Goal: Information Seeking & Learning: Compare options

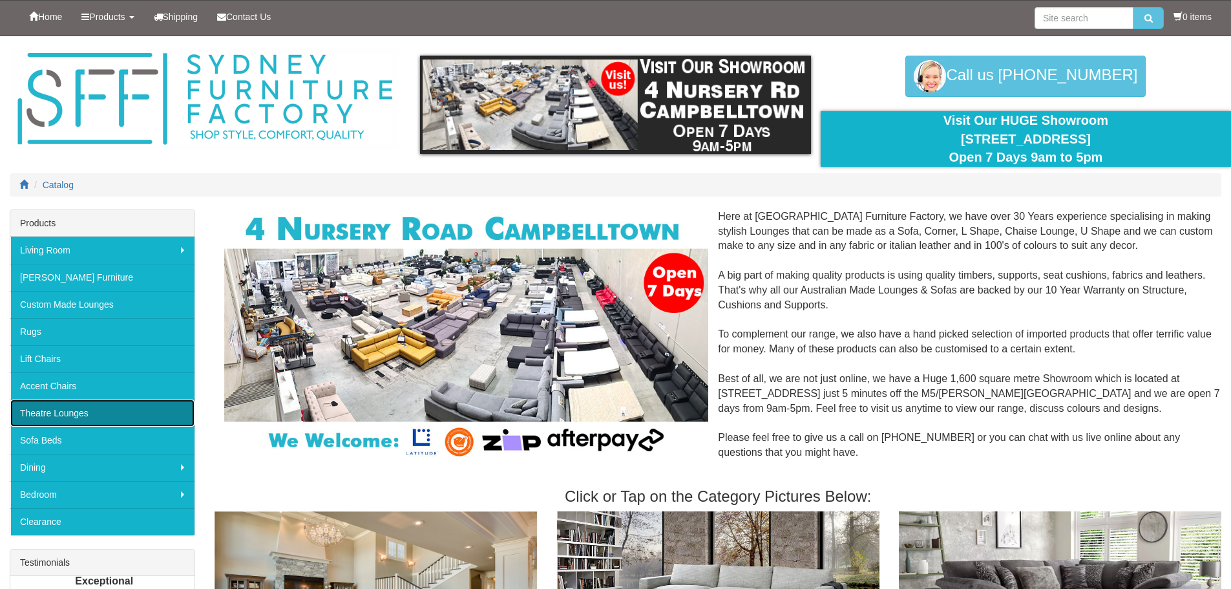
click at [66, 414] on link "Theatre Lounges" at bounding box center [102, 412] width 184 height 27
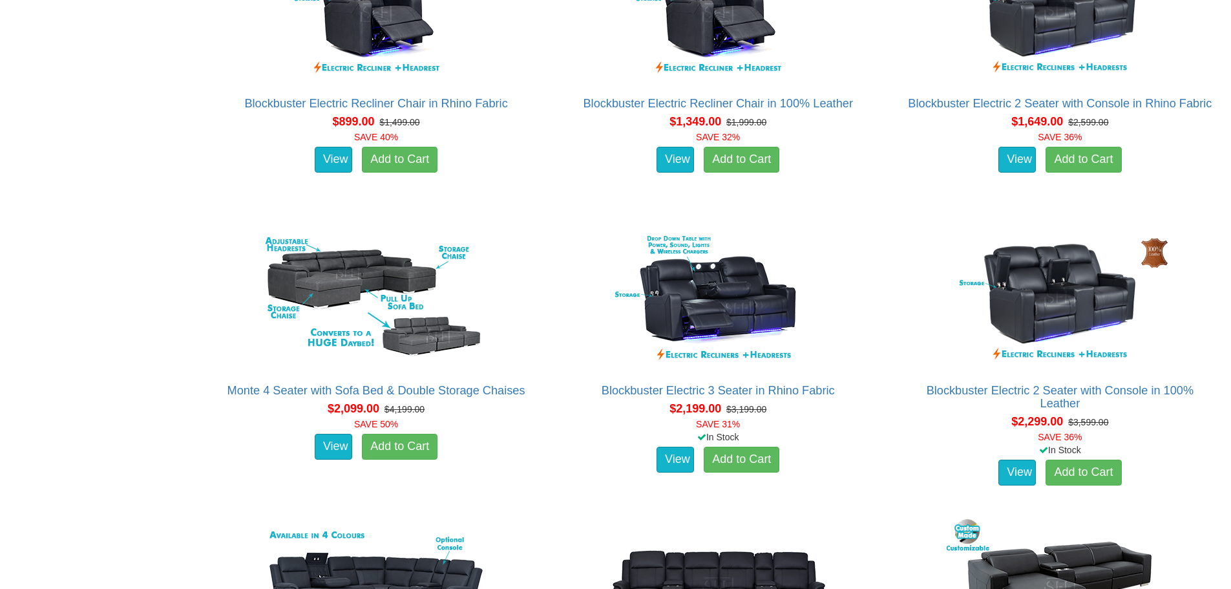
scroll to position [1177, 0]
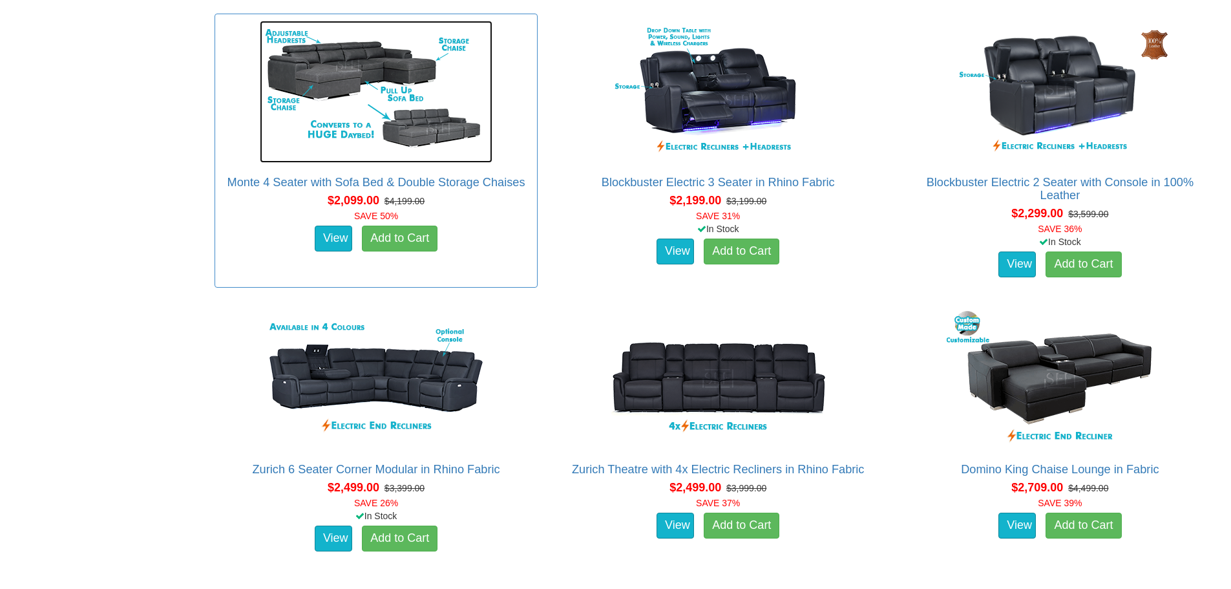
click at [330, 108] on img at bounding box center [376, 92] width 233 height 142
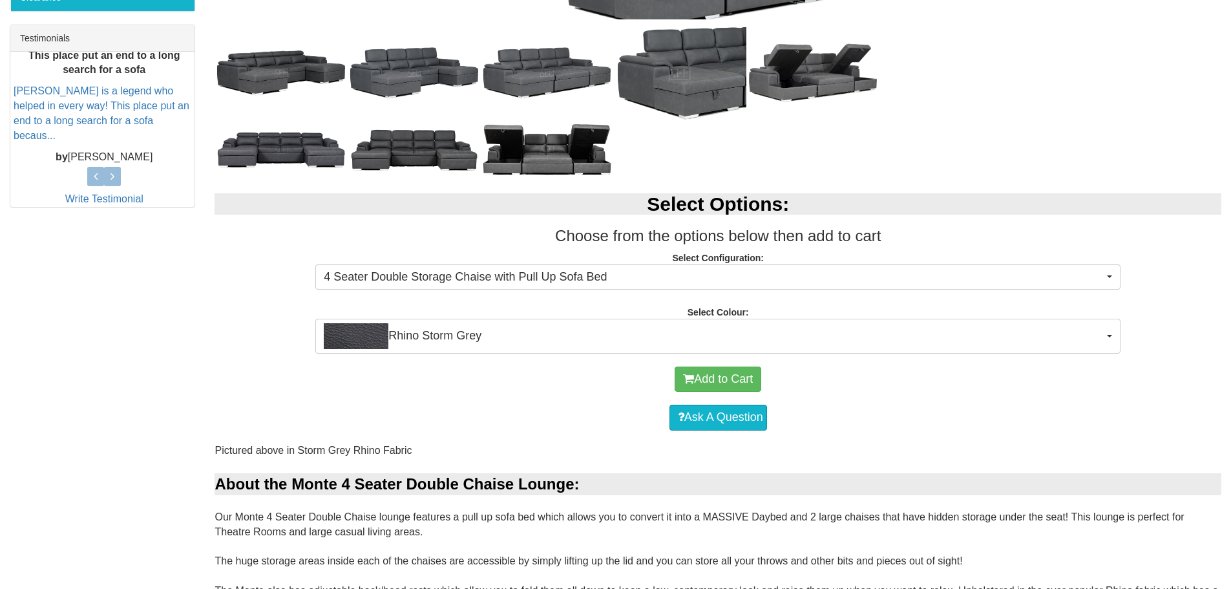
scroll to position [509, 0]
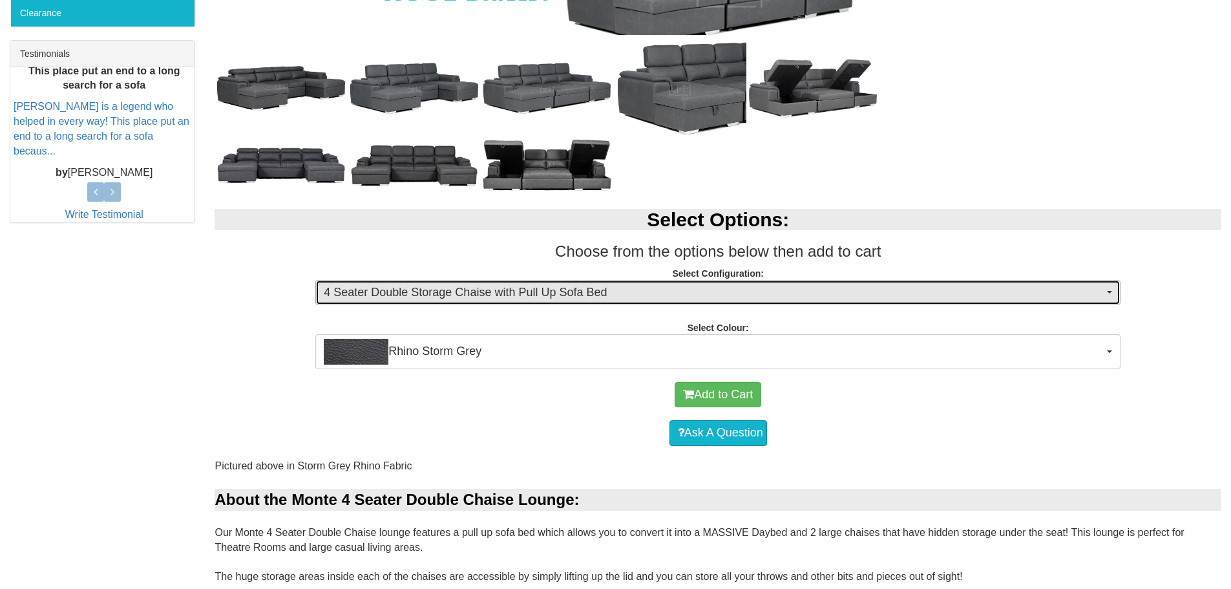
click at [567, 284] on span "4 Seater Double Storage Chaise with Pull Up Sofa Bed" at bounding box center [714, 292] width 780 height 17
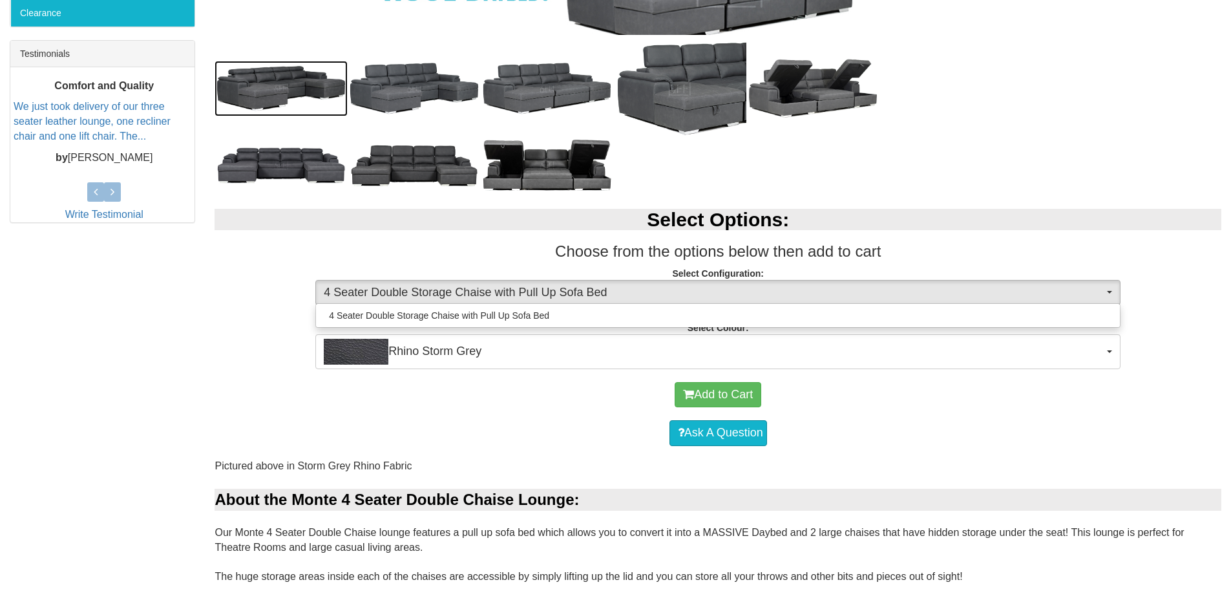
click at [259, 105] on img at bounding box center [281, 89] width 133 height 56
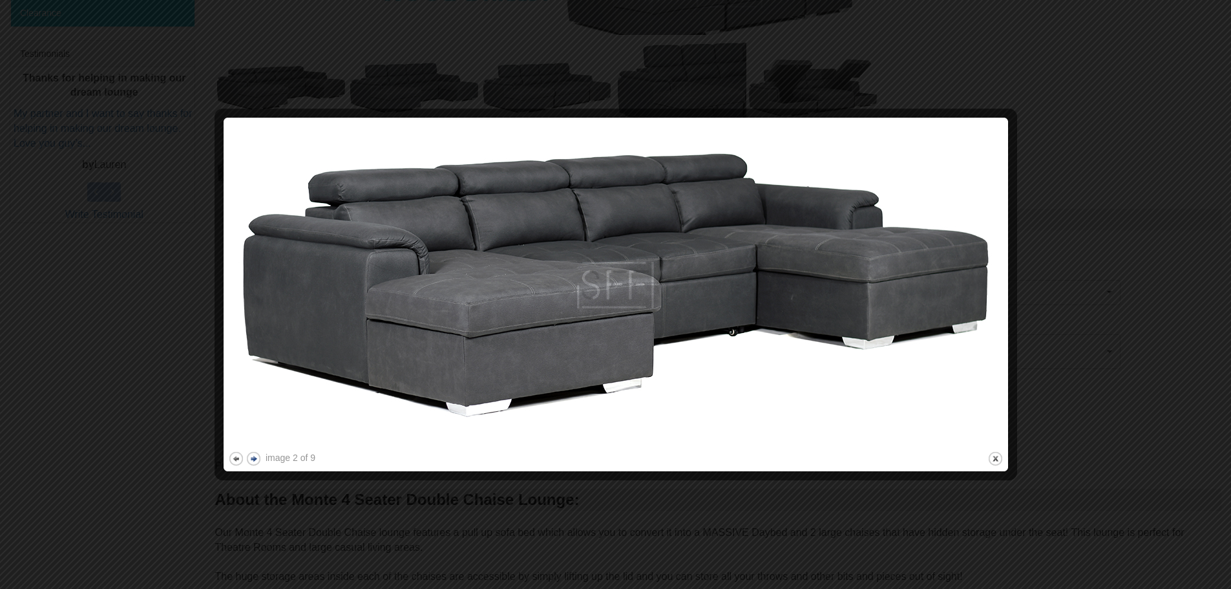
click at [255, 454] on button "next" at bounding box center [254, 459] width 16 height 16
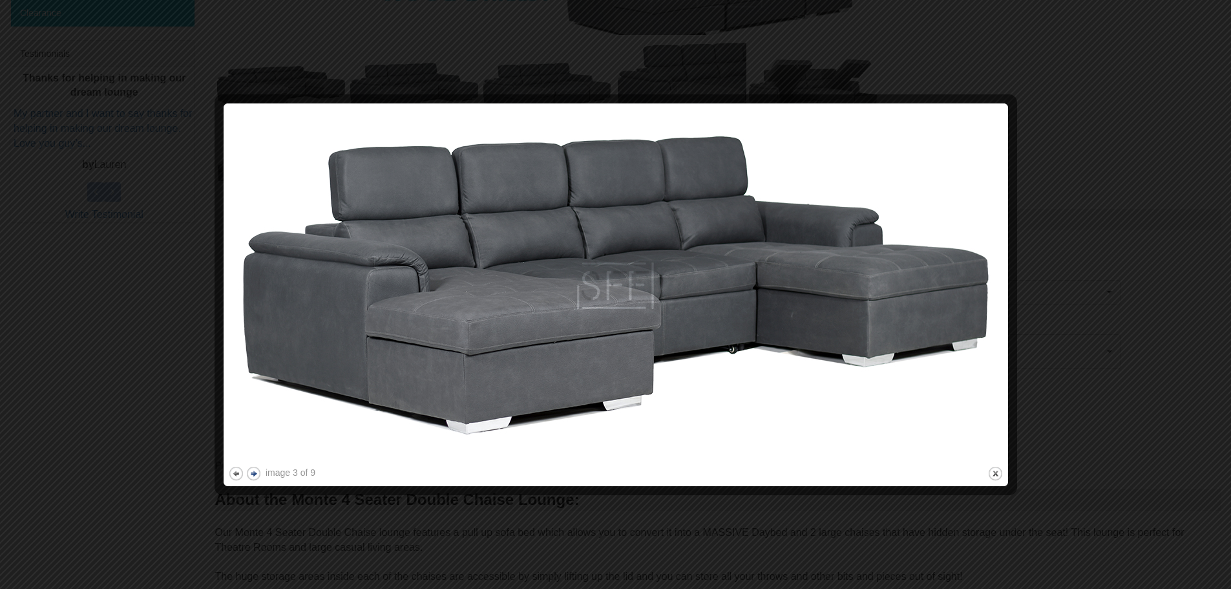
click at [255, 454] on img at bounding box center [616, 286] width 776 height 356
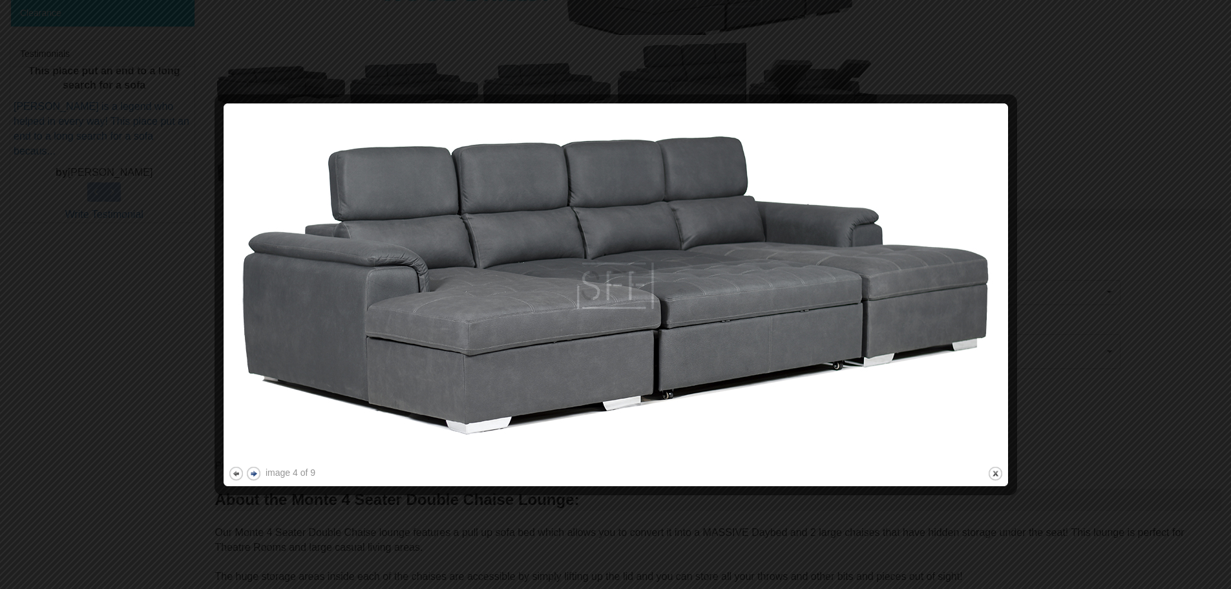
click at [255, 454] on img at bounding box center [616, 286] width 776 height 356
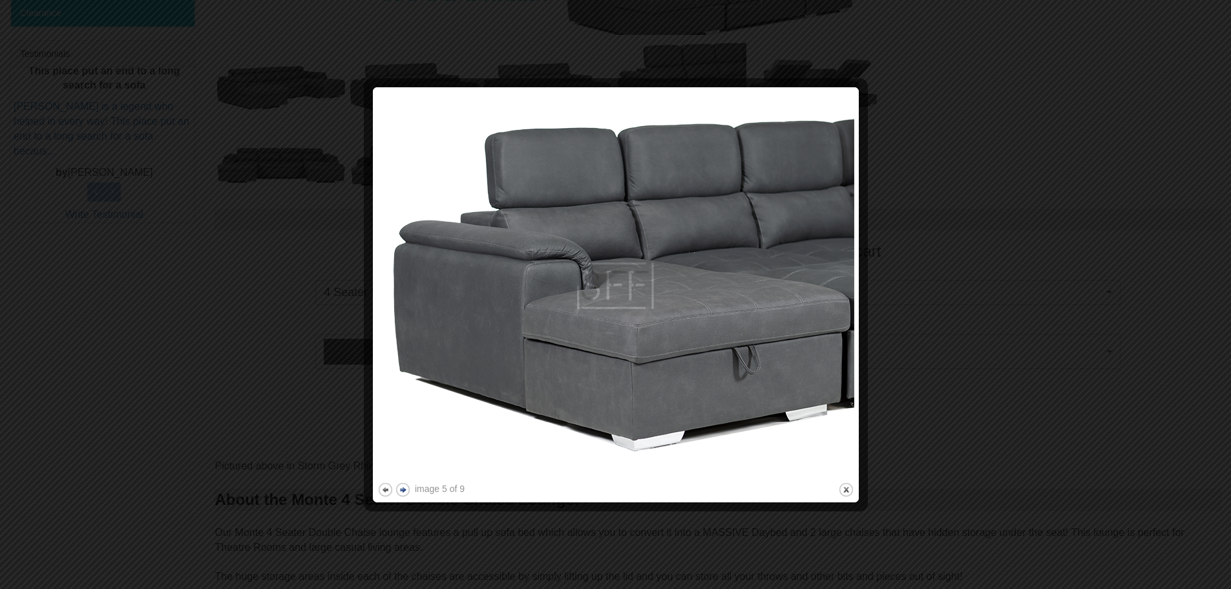
click at [255, 454] on div at bounding box center [615, 294] width 1231 height 589
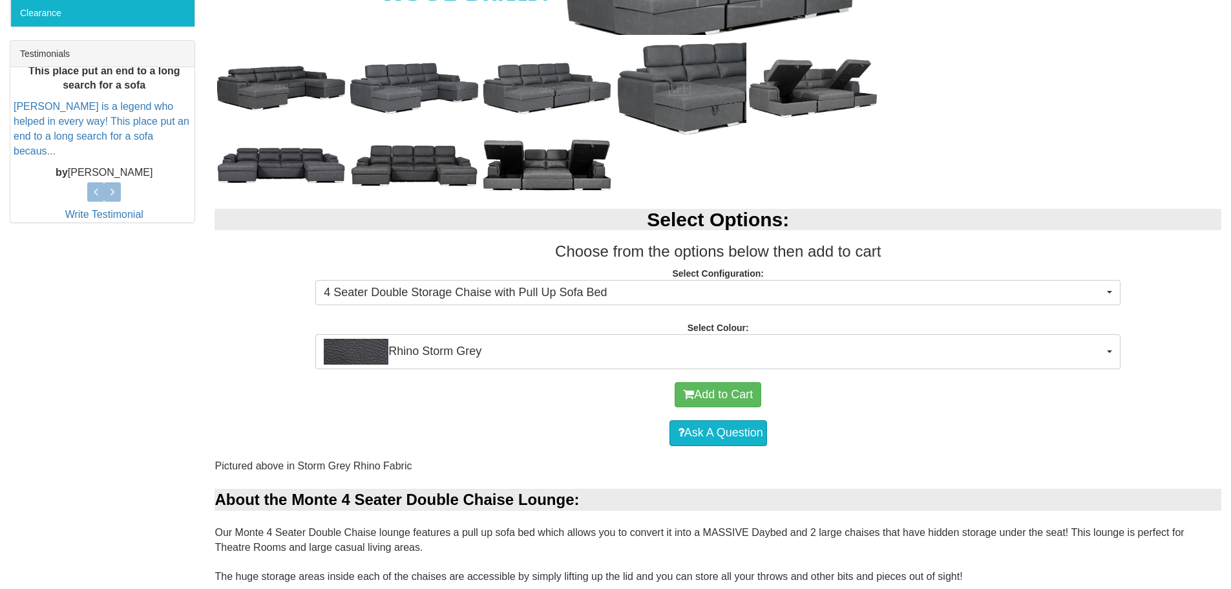
click at [255, 454] on div "Add to Cart Ask A Question" at bounding box center [718, 414] width 1007 height 90
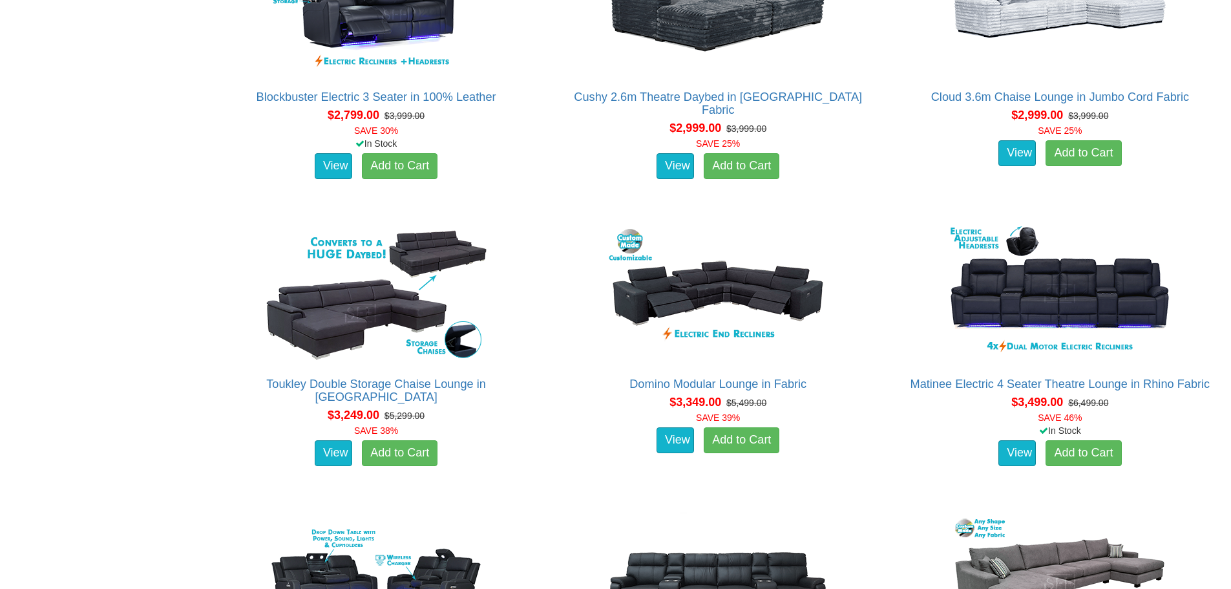
scroll to position [2146, 0]
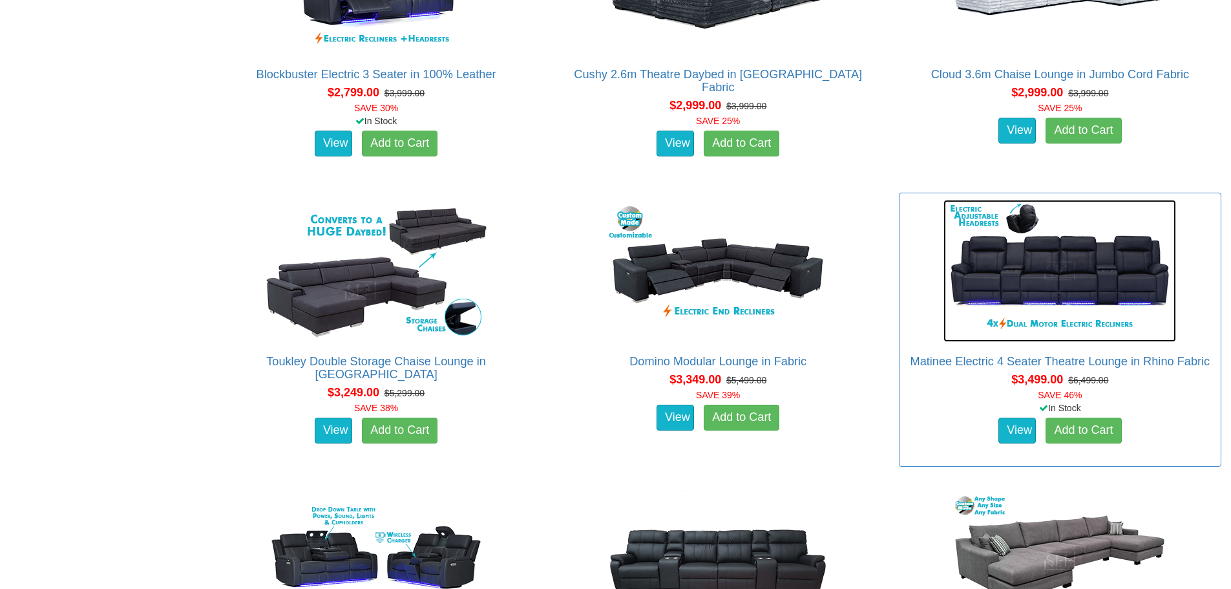
click at [1034, 290] on img at bounding box center [1060, 271] width 233 height 142
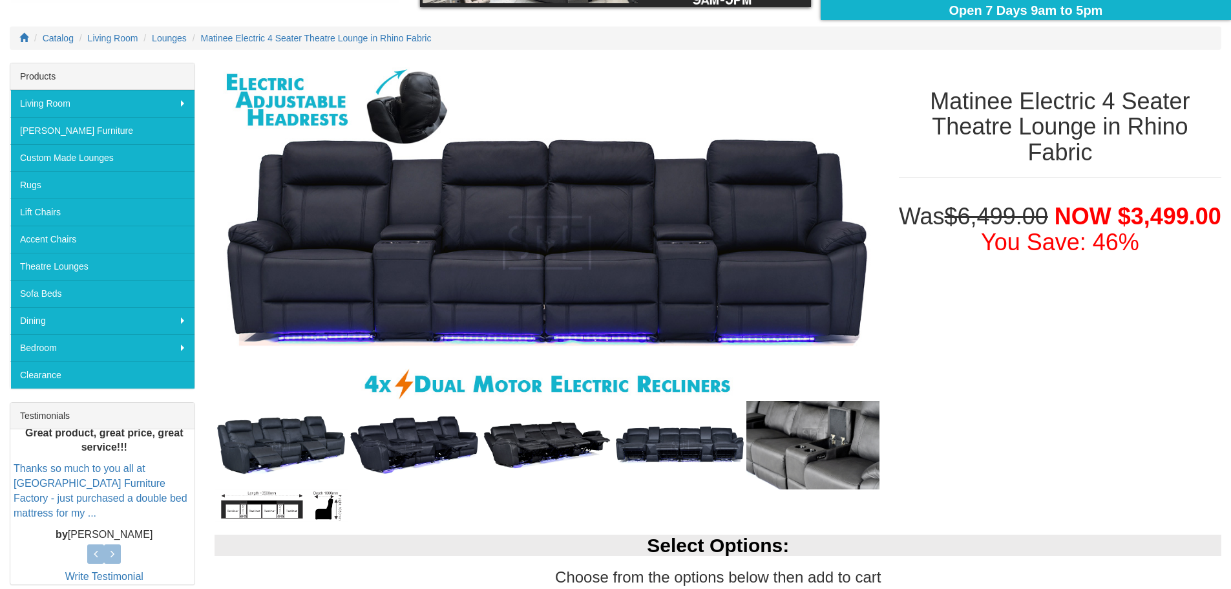
scroll to position [208, 0]
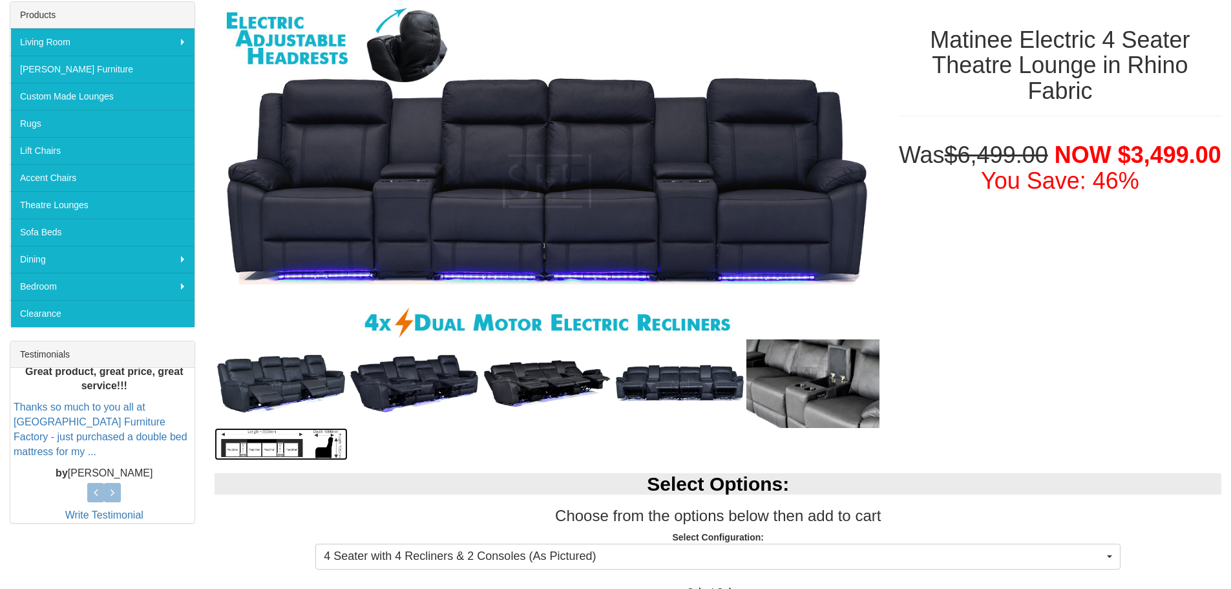
click at [319, 447] on img at bounding box center [281, 444] width 133 height 32
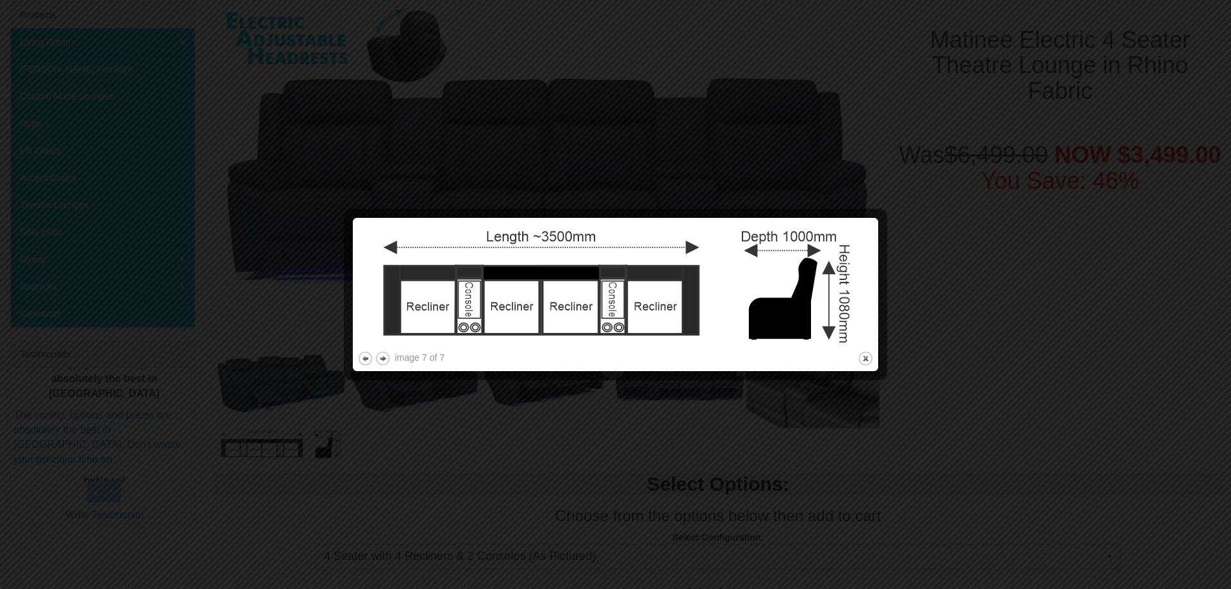
click at [921, 469] on div at bounding box center [615, 294] width 1231 height 589
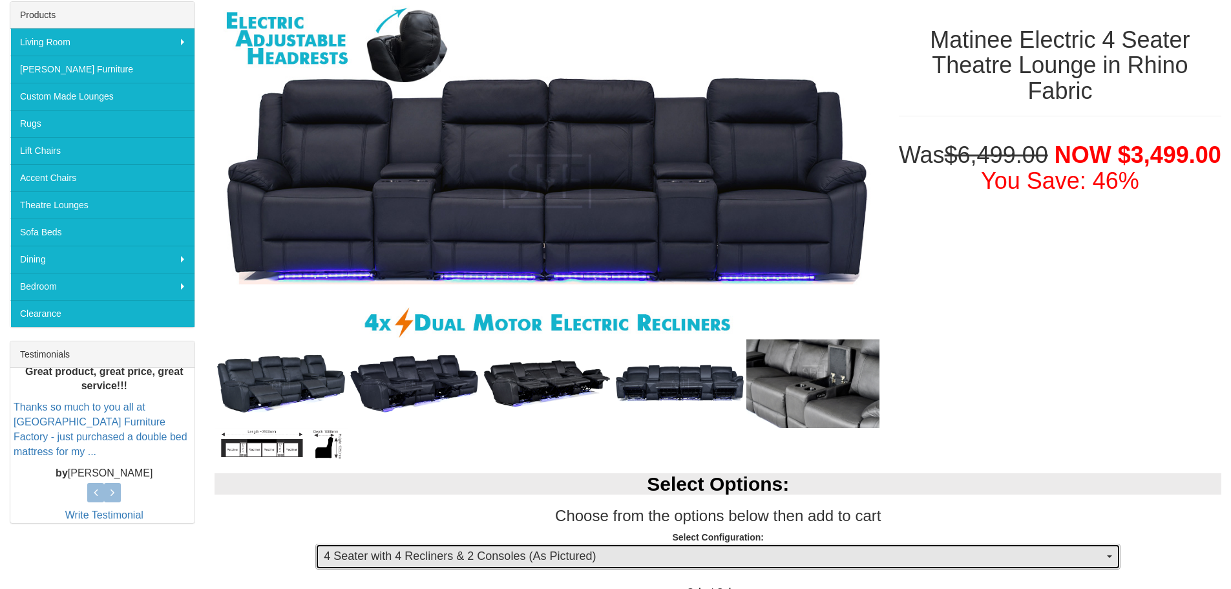
click at [745, 554] on span "4 Seater with 4 Recliners & 2 Consoles (As Pictured)" at bounding box center [714, 556] width 780 height 17
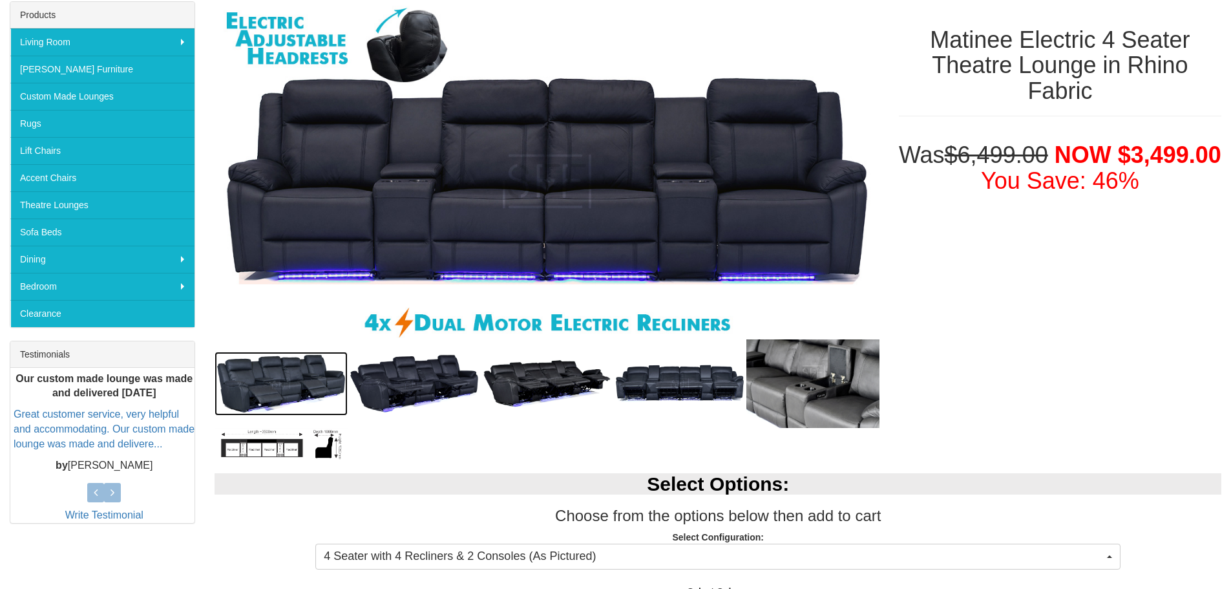
click at [279, 379] on img at bounding box center [281, 384] width 133 height 64
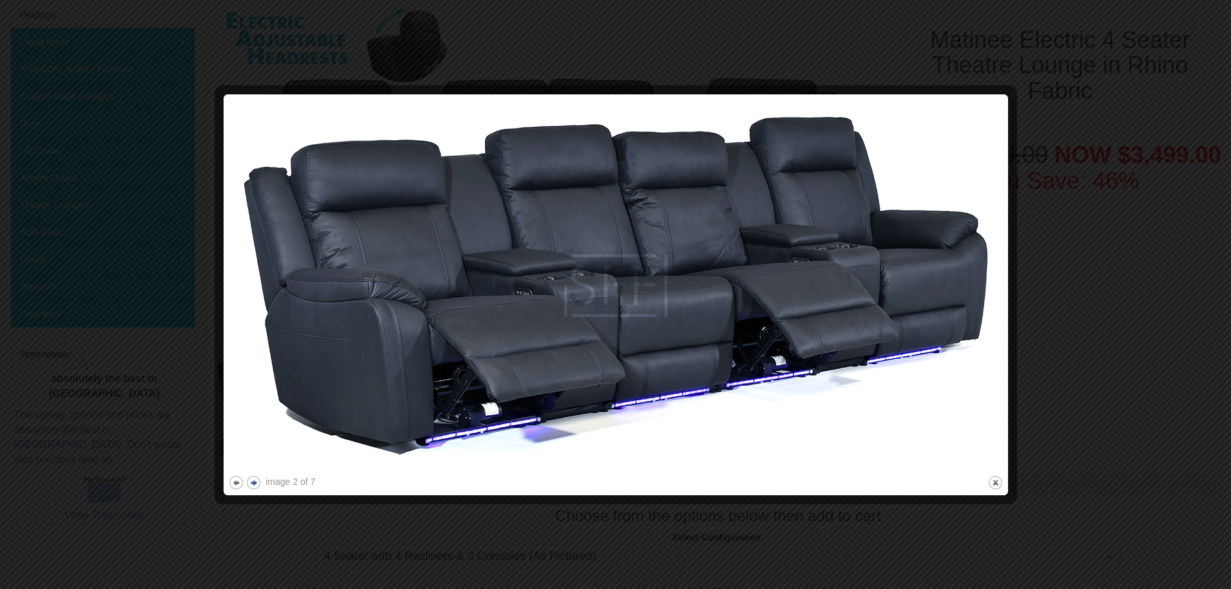
click at [248, 480] on button "next" at bounding box center [254, 482] width 16 height 16
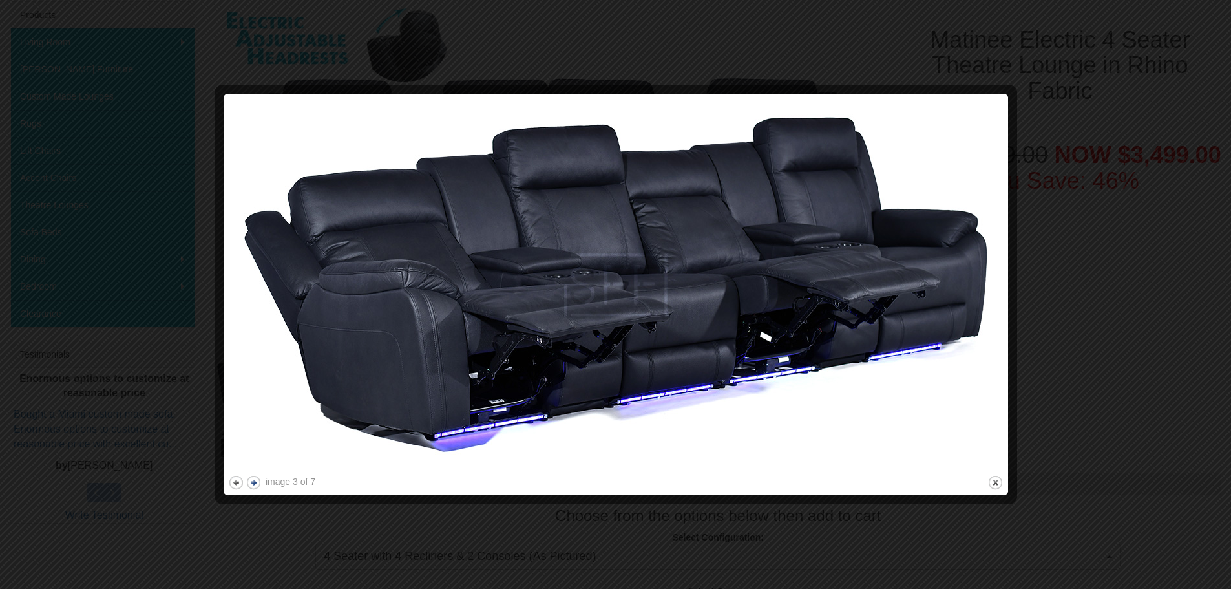
click at [248, 480] on button "next" at bounding box center [254, 482] width 16 height 16
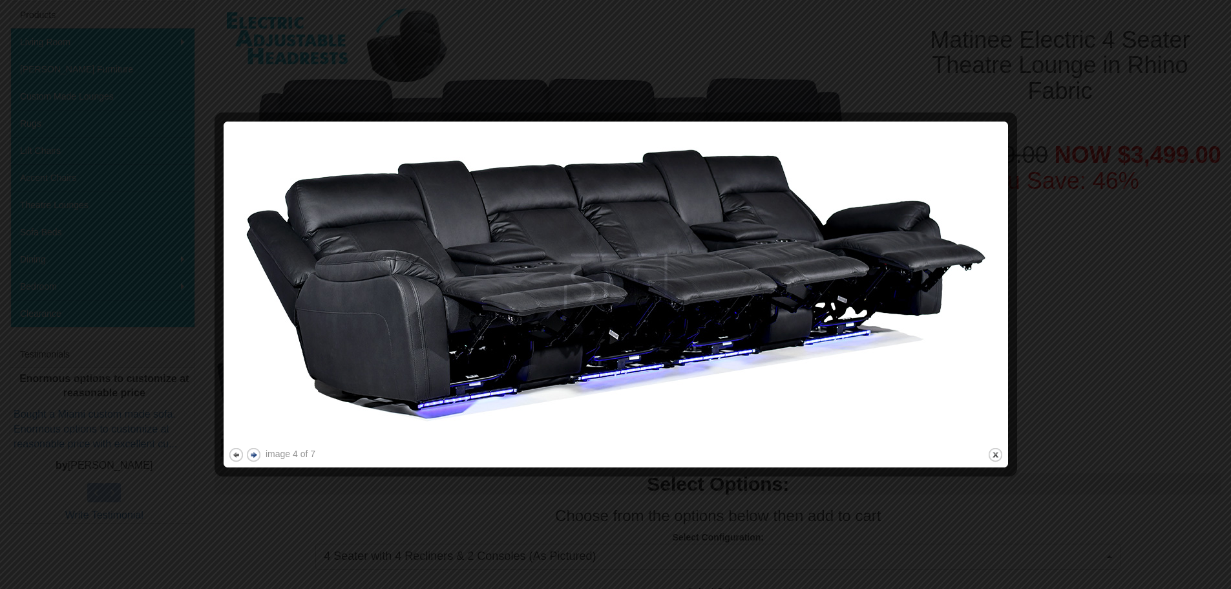
click at [248, 480] on div at bounding box center [615, 294] width 1231 height 589
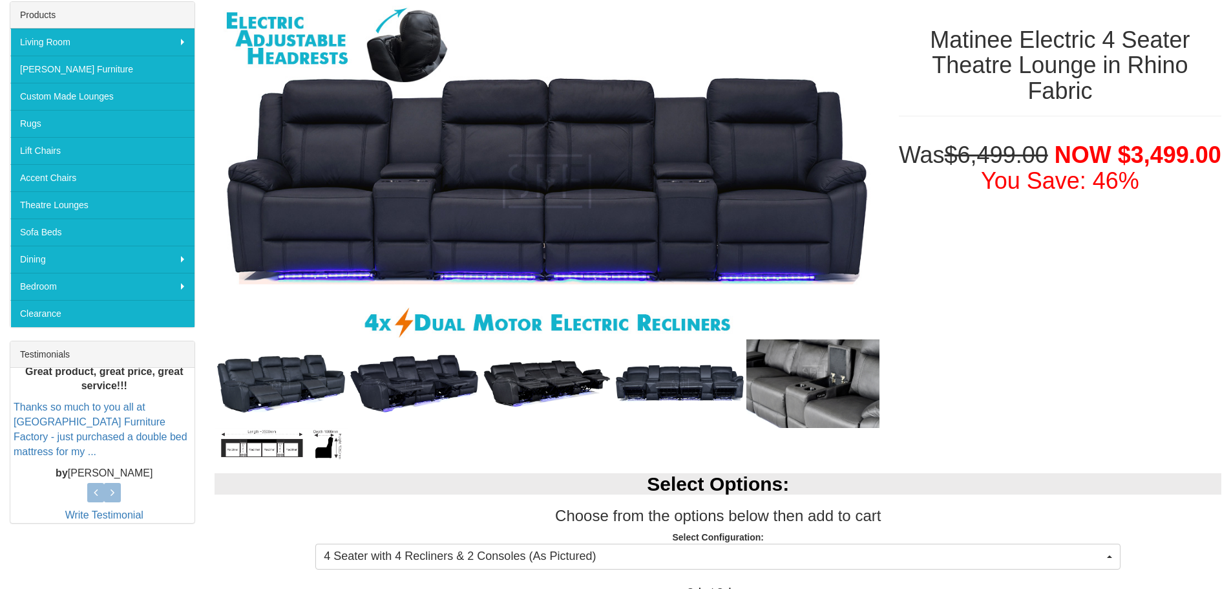
click at [248, 480] on h2 "Select Options:" at bounding box center [718, 483] width 1007 height 21
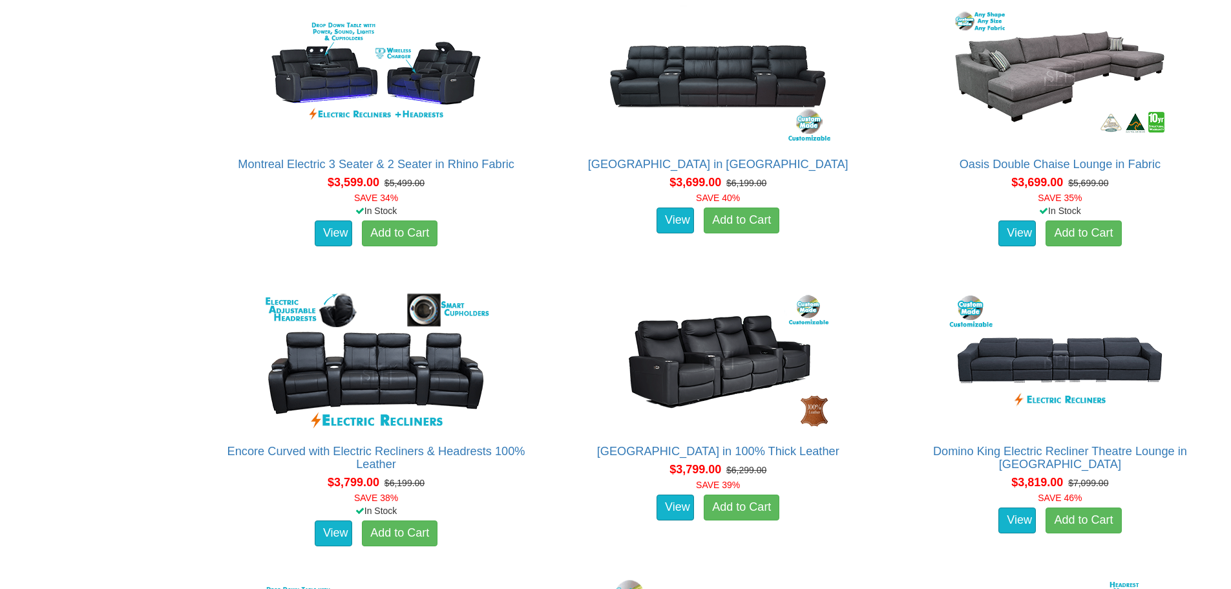
scroll to position [2670, 0]
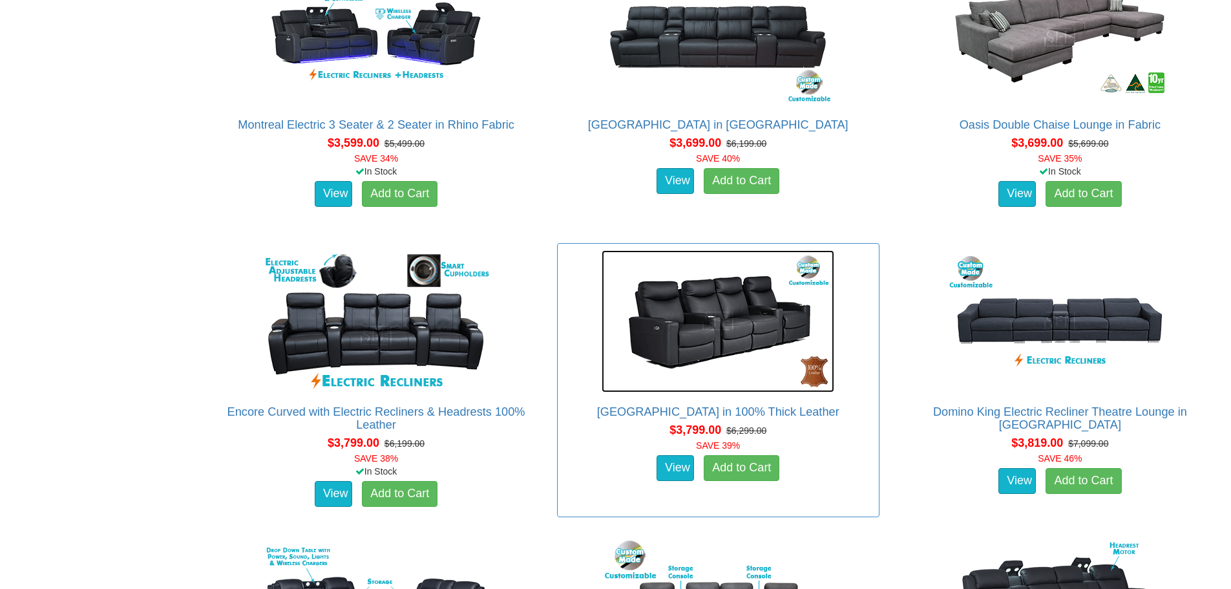
click at [719, 336] on img at bounding box center [718, 321] width 233 height 142
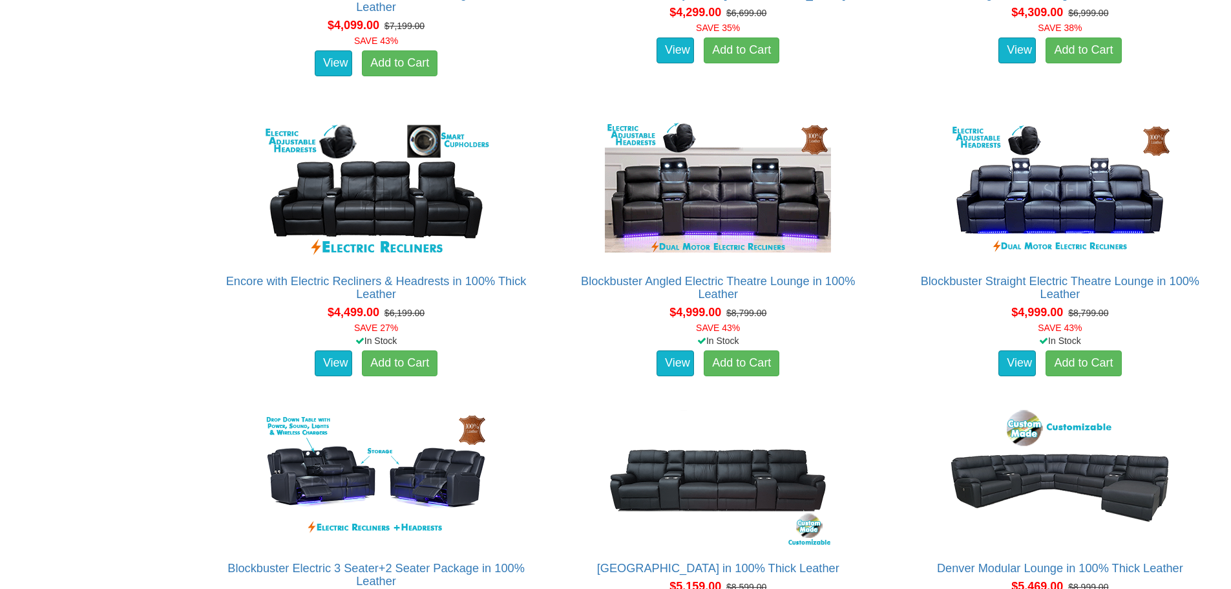
scroll to position [3656, 0]
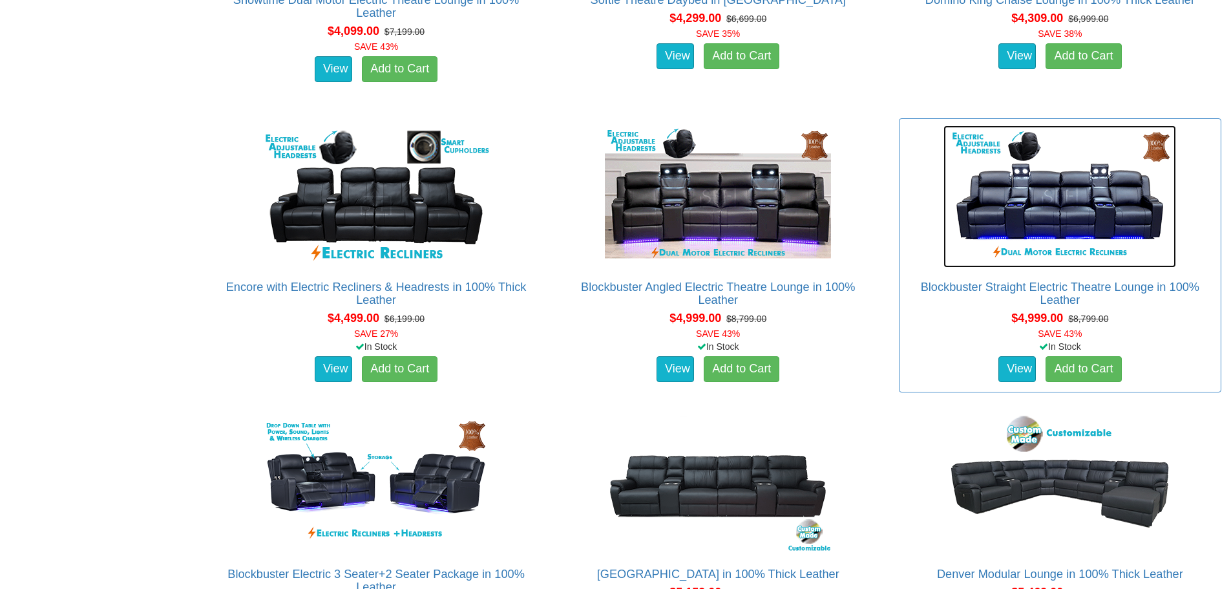
click at [1022, 199] on img at bounding box center [1060, 196] width 233 height 142
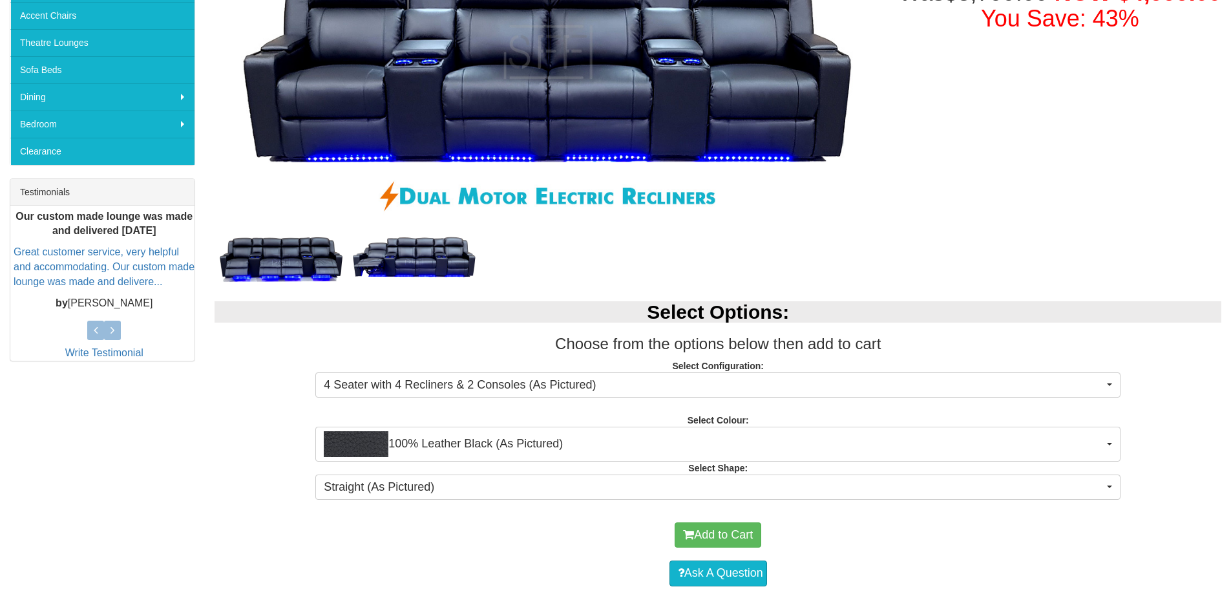
scroll to position [292, 0]
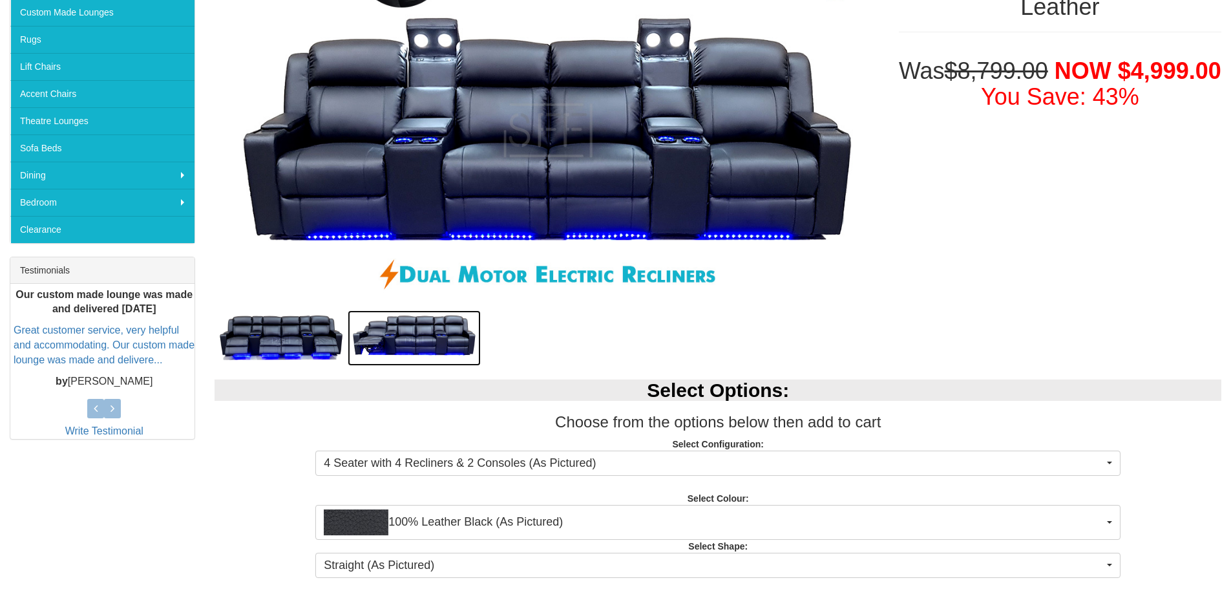
click at [438, 337] on img at bounding box center [414, 338] width 133 height 56
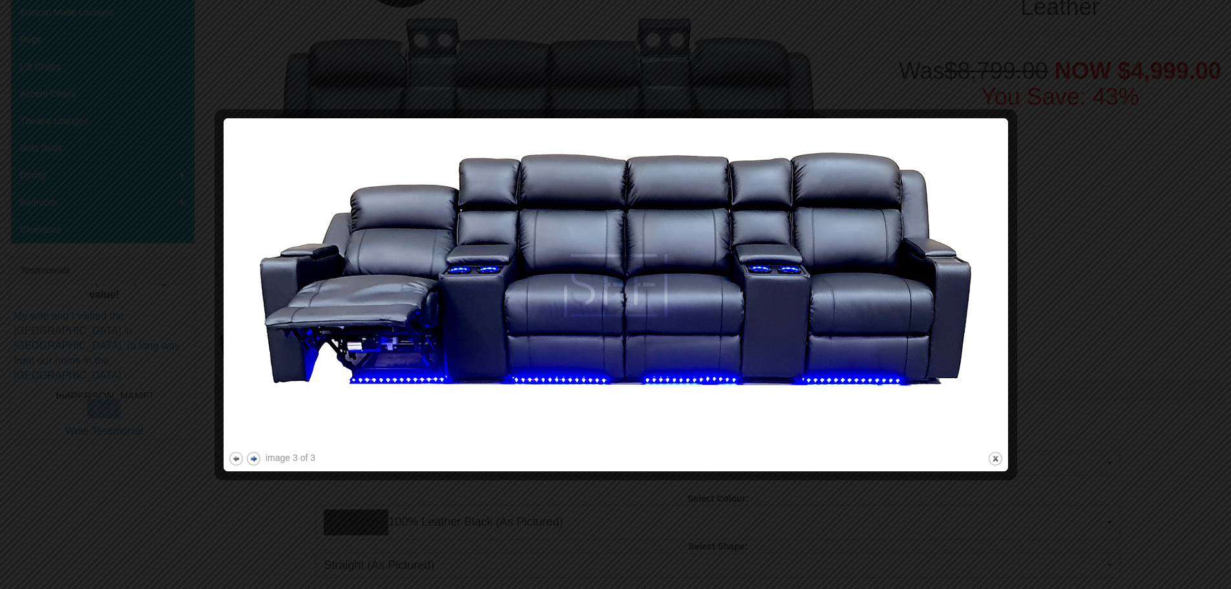
click at [254, 458] on button "next" at bounding box center [254, 459] width 16 height 16
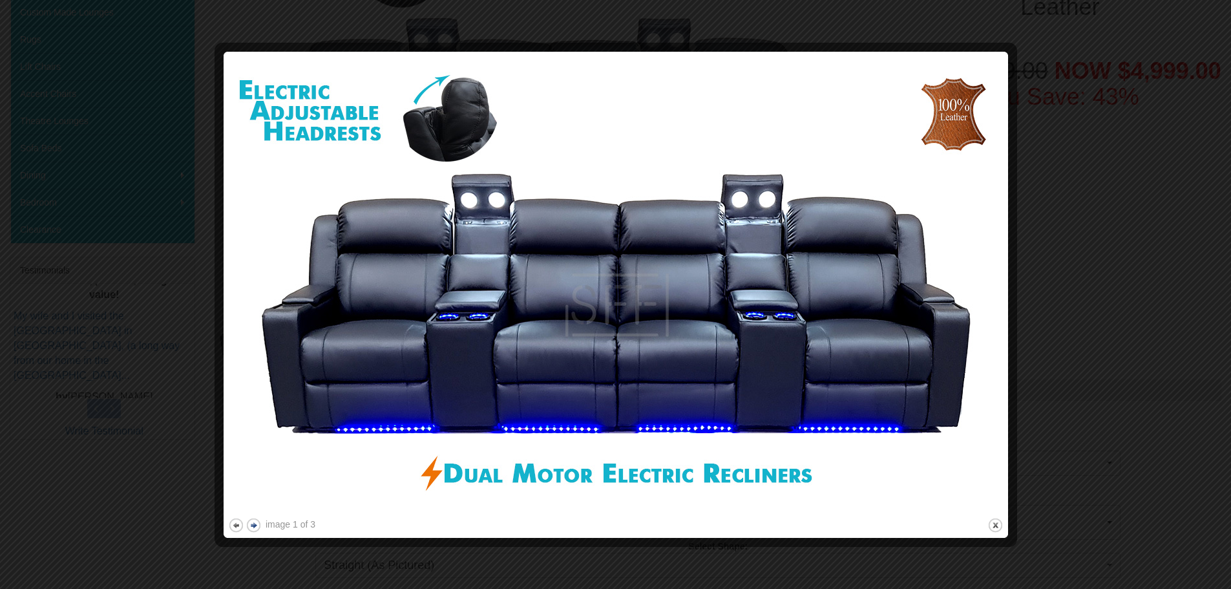
click at [254, 458] on img at bounding box center [616, 285] width 776 height 459
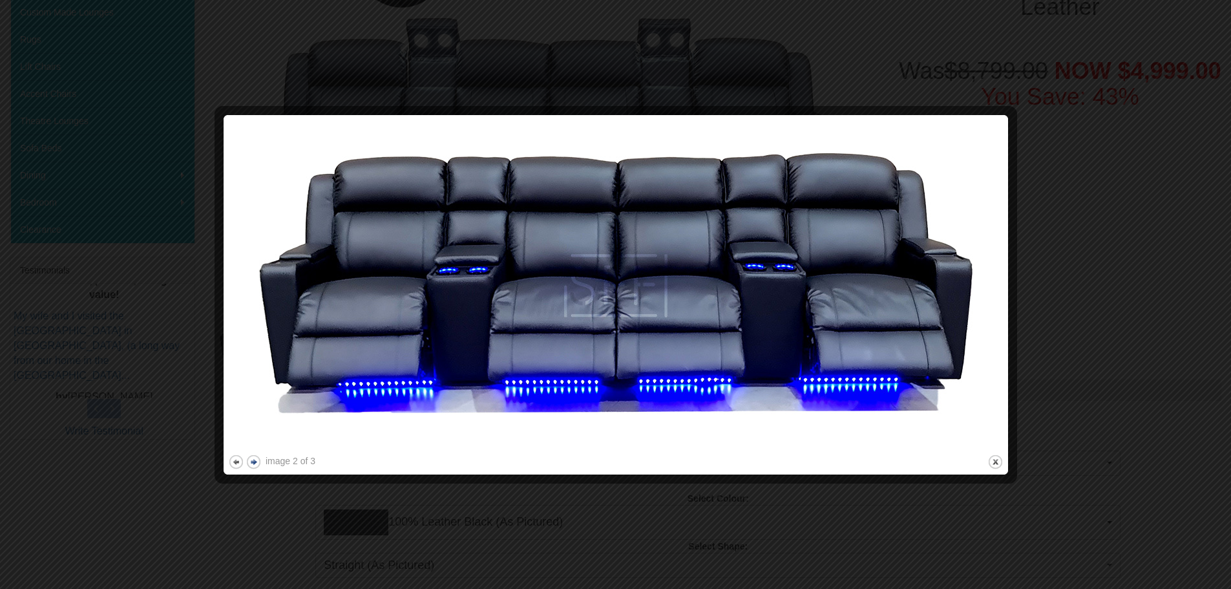
click at [254, 458] on button "next" at bounding box center [254, 462] width 16 height 16
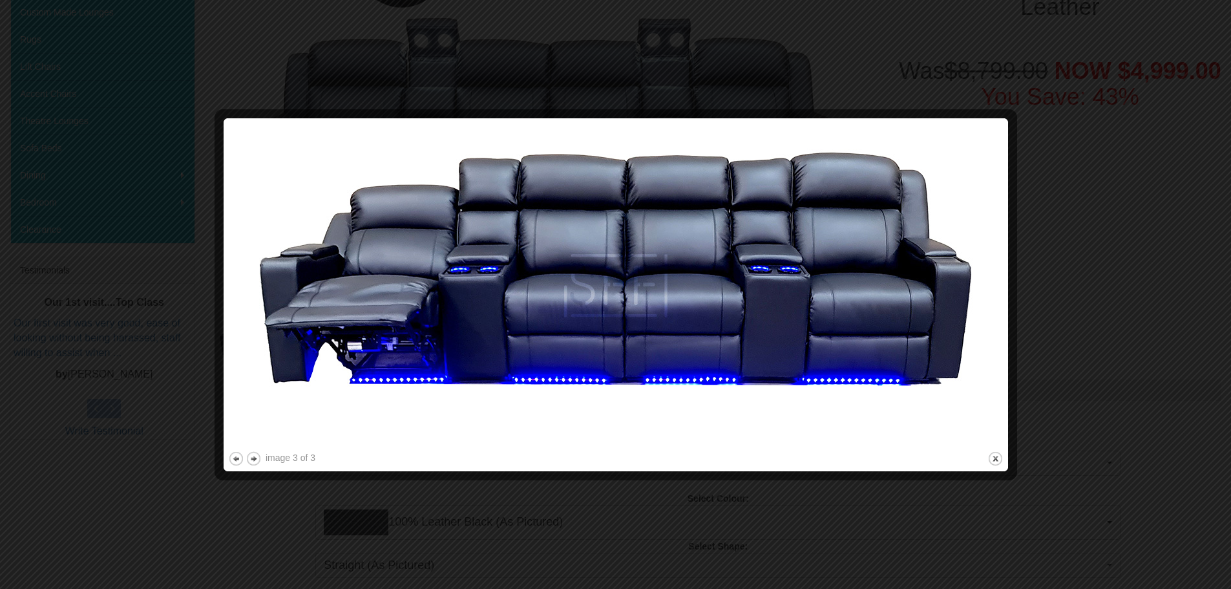
click at [1126, 85] on div at bounding box center [615, 294] width 1231 height 589
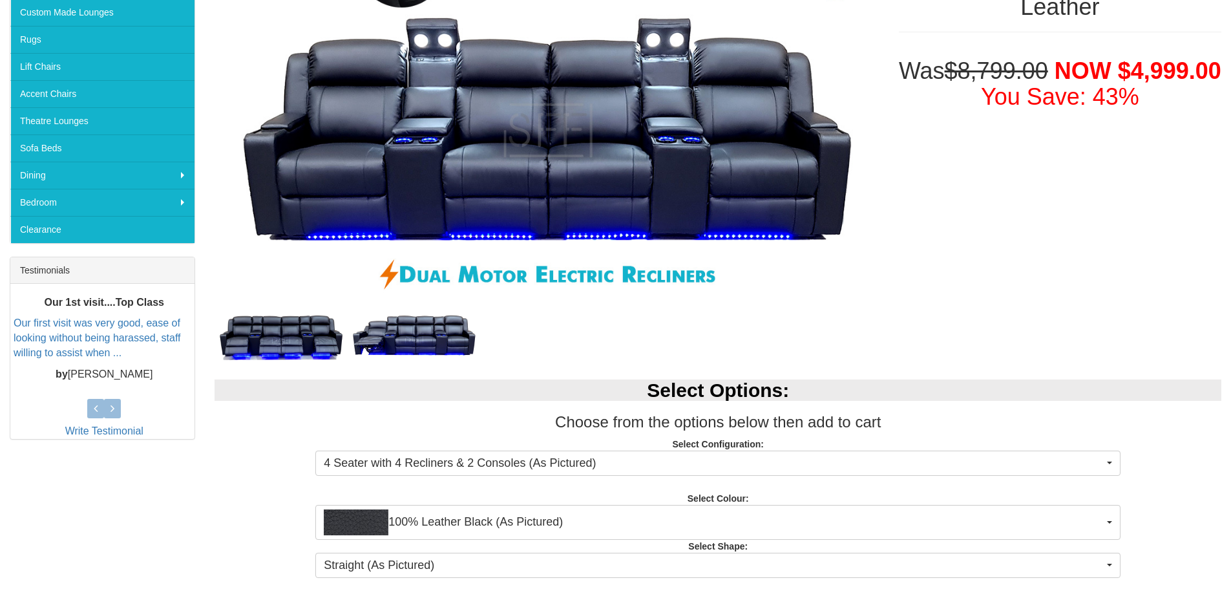
click at [687, 493] on div "Select Options: Choose from the options below then add to cart Select Configura…" at bounding box center [718, 477] width 1027 height 220
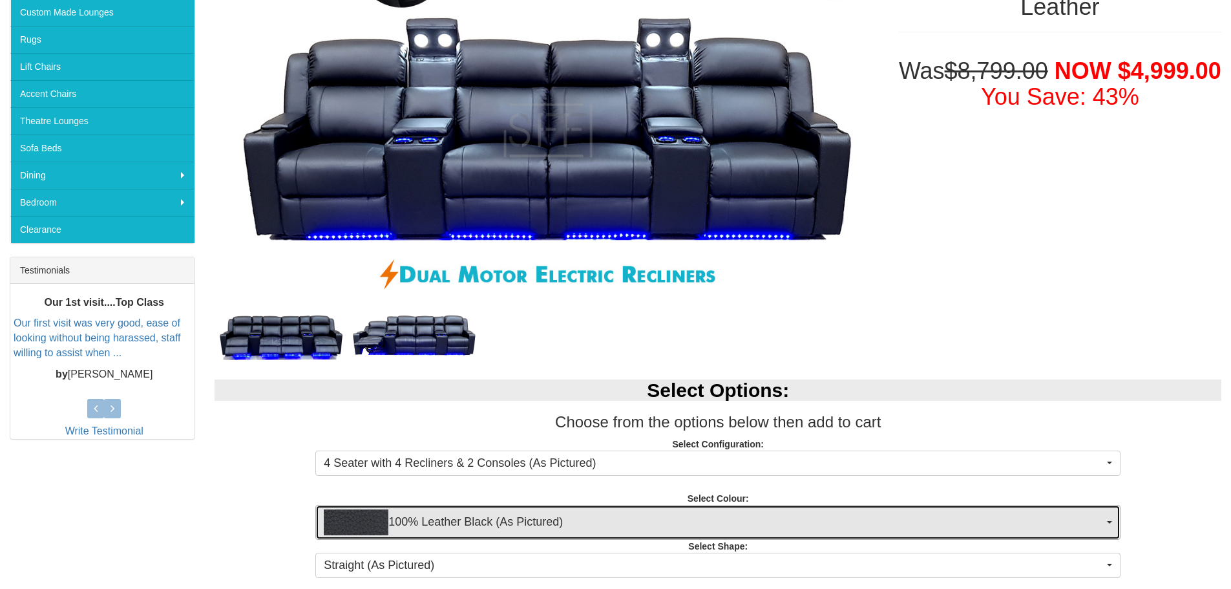
click at [721, 533] on span "100% Leather Black (As Pictured)" at bounding box center [714, 522] width 780 height 26
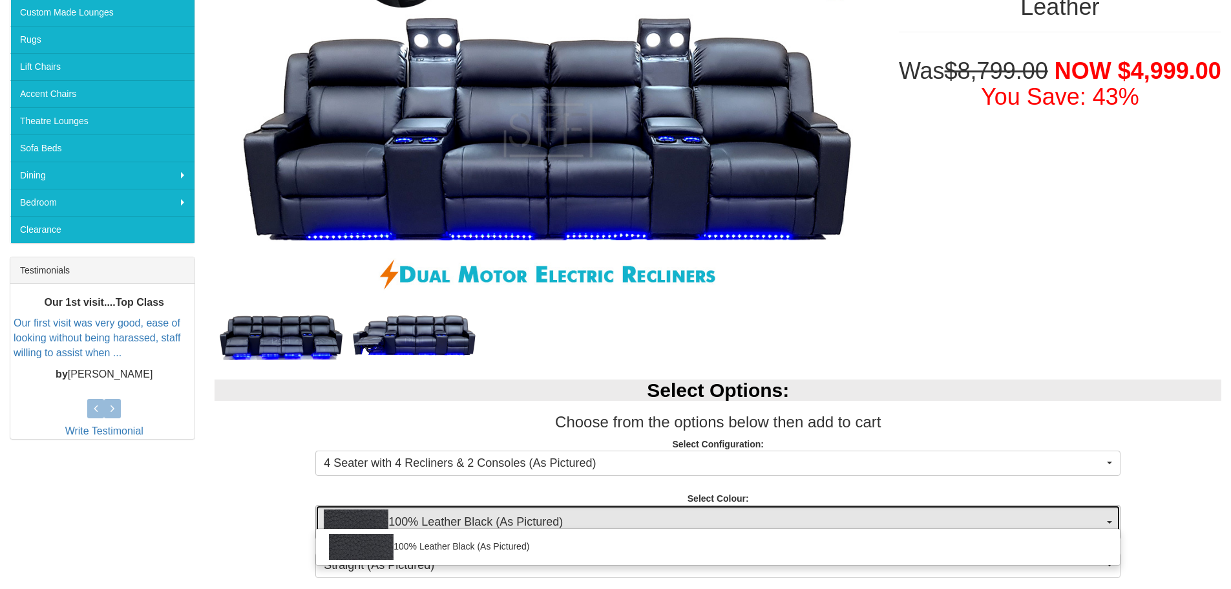
click at [805, 522] on span "100% Leather Black (As Pictured)" at bounding box center [714, 522] width 780 height 26
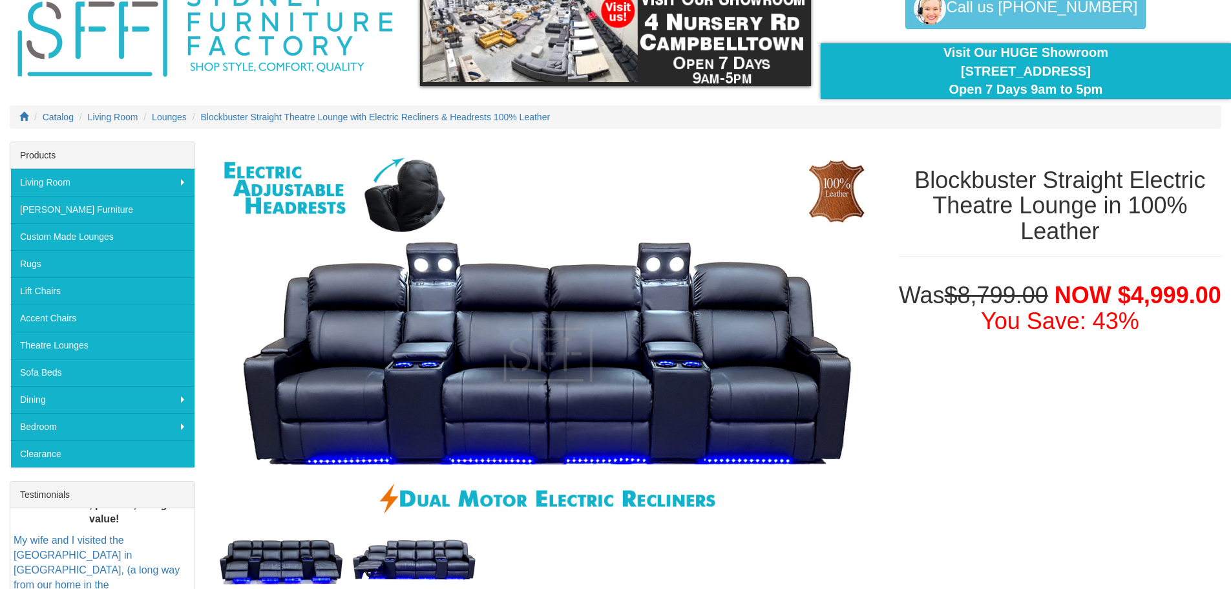
scroll to position [0, 0]
